Goal: Information Seeking & Learning: Learn about a topic

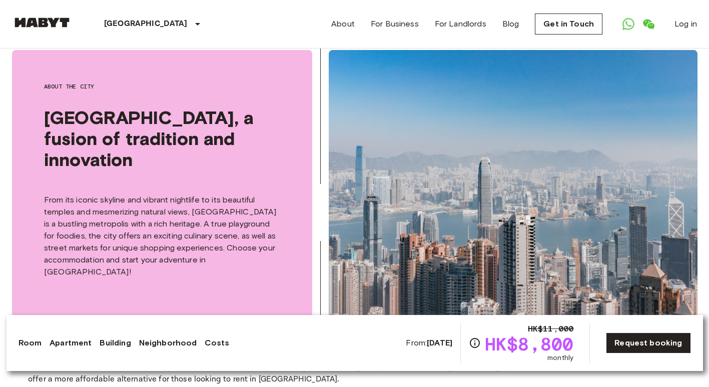
scroll to position [1802, 0]
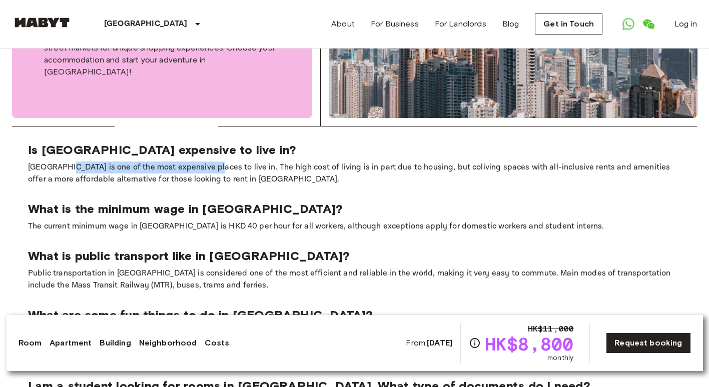
drag, startPoint x: 71, startPoint y: 114, endPoint x: 219, endPoint y: 115, distance: 147.7
click at [214, 162] on p "[GEOGRAPHIC_DATA] is one of the most expensive places to live in. The high cost…" at bounding box center [354, 174] width 653 height 24
drag, startPoint x: 219, startPoint y: 115, endPoint x: 263, endPoint y: 116, distance: 44.0
click at [262, 162] on p "[GEOGRAPHIC_DATA] is one of the most expensive places to live in. The high cost…" at bounding box center [354, 174] width 653 height 24
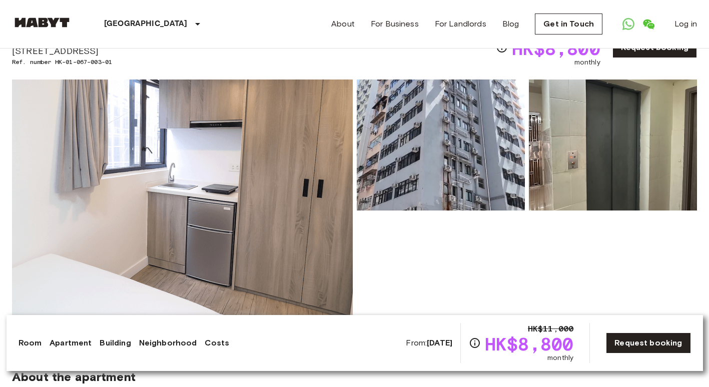
scroll to position [0, 0]
